Goal: Task Accomplishment & Management: Use online tool/utility

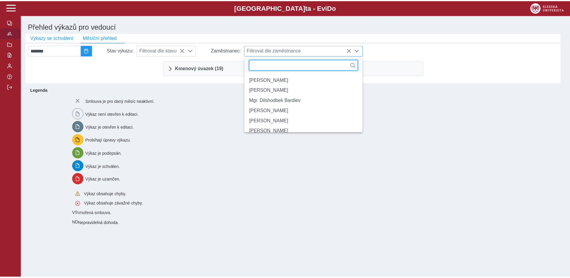
scroll to position [155, 0]
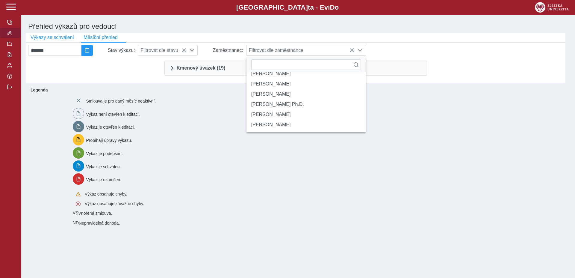
click at [6, 38] on button "button" at bounding box center [10, 33] width 21 height 11
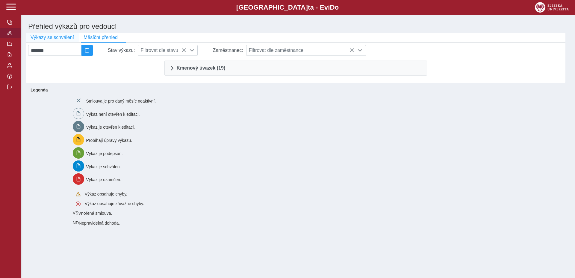
click at [47, 40] on span "Výkazy se schválení" at bounding box center [52, 37] width 43 height 5
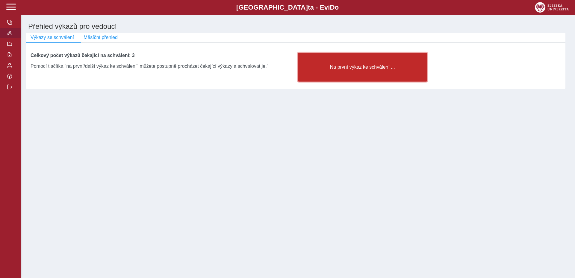
click at [363, 65] on button "Na první výkaz ke schválení ..." at bounding box center [362, 67] width 129 height 29
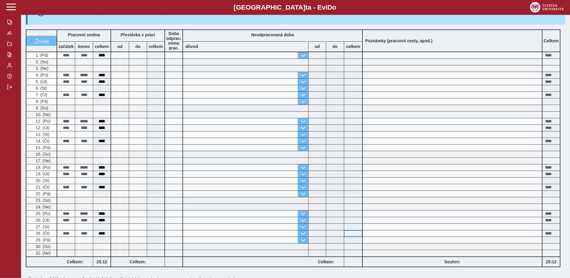
scroll to position [210, 0]
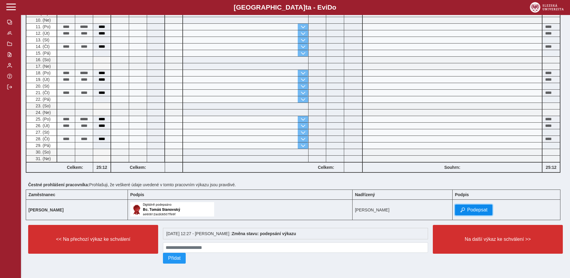
click at [470, 208] on button "Podepsat" at bounding box center [474, 209] width 38 height 11
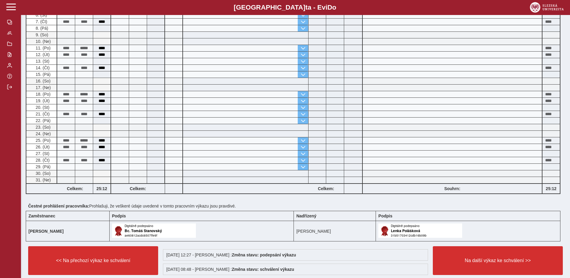
scroll to position [225, 0]
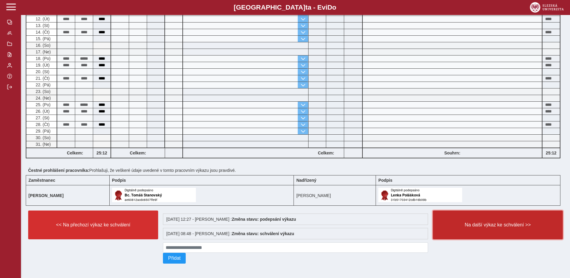
click at [486, 215] on button "Na další výkaz ke schválení >>" at bounding box center [498, 224] width 130 height 29
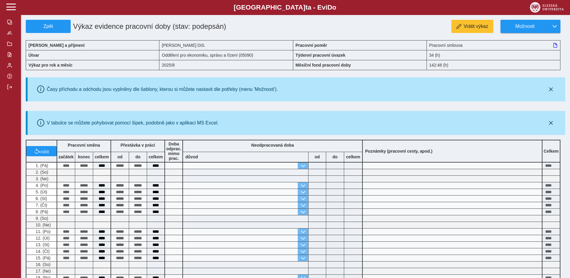
scroll to position [183, 0]
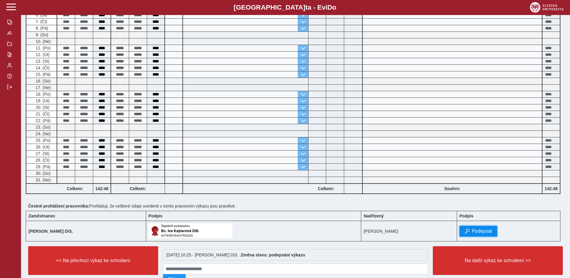
click at [487, 234] on span "Podepsat" at bounding box center [482, 230] width 20 height 5
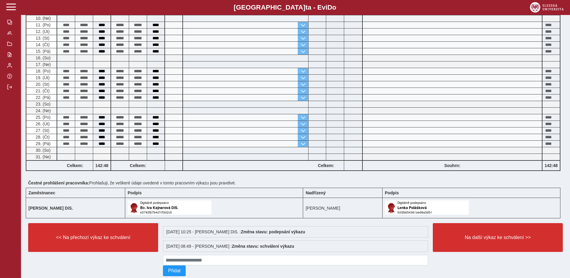
scroll to position [225, 0]
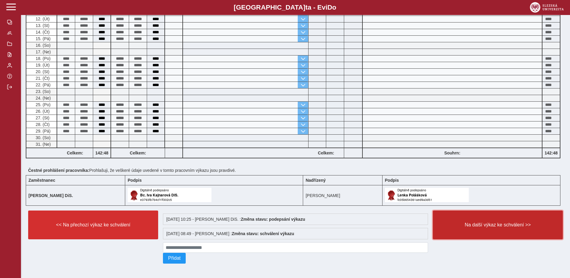
click at [483, 222] on span "Na další výkaz ke schválení >>" at bounding box center [498, 224] width 120 height 5
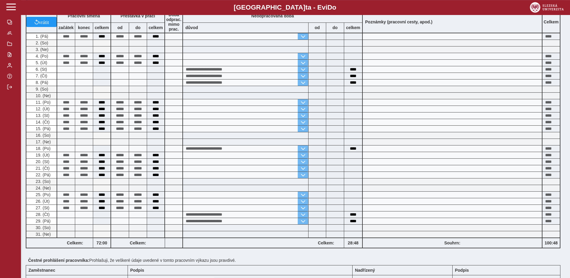
scroll to position [153, 0]
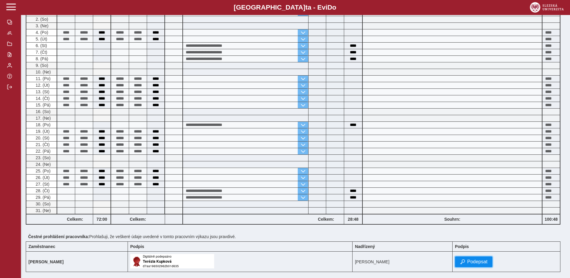
click at [477, 264] on span "Podepsat" at bounding box center [477, 261] width 20 height 5
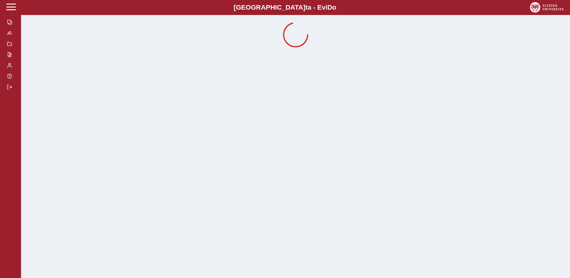
scroll to position [0, 0]
